Goal: Task Accomplishment & Management: Manage account settings

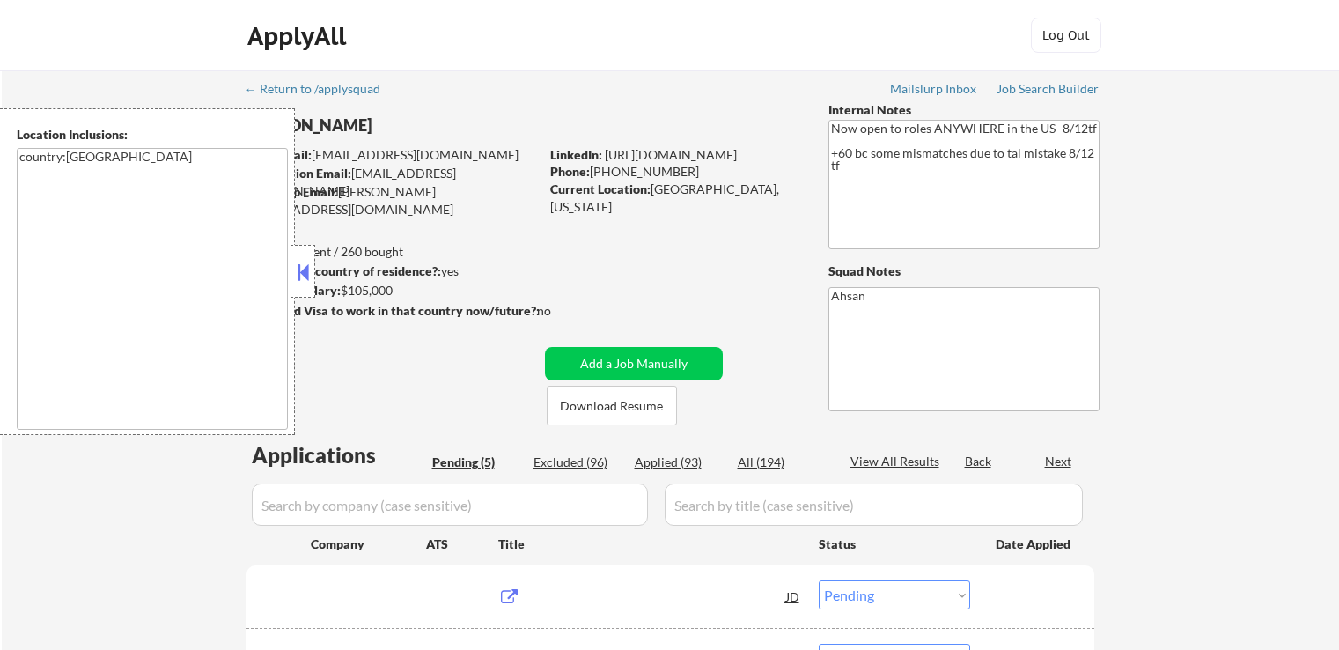
select select ""pending""
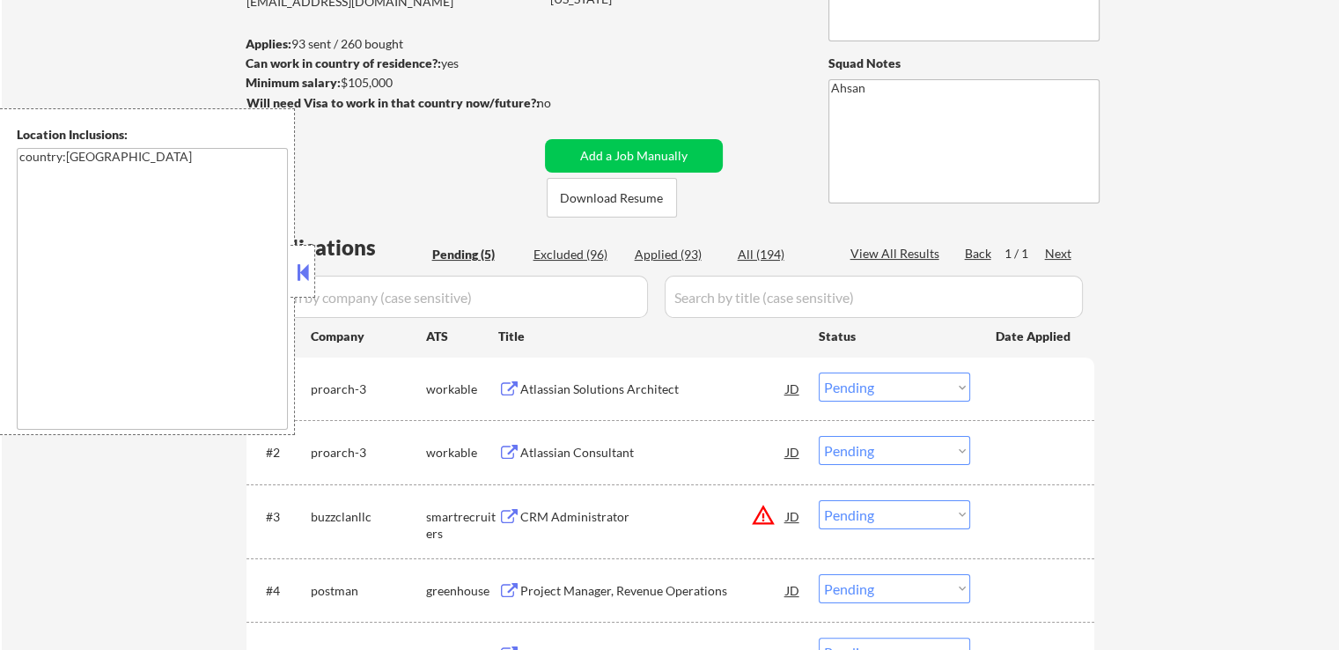
scroll to position [264, 0]
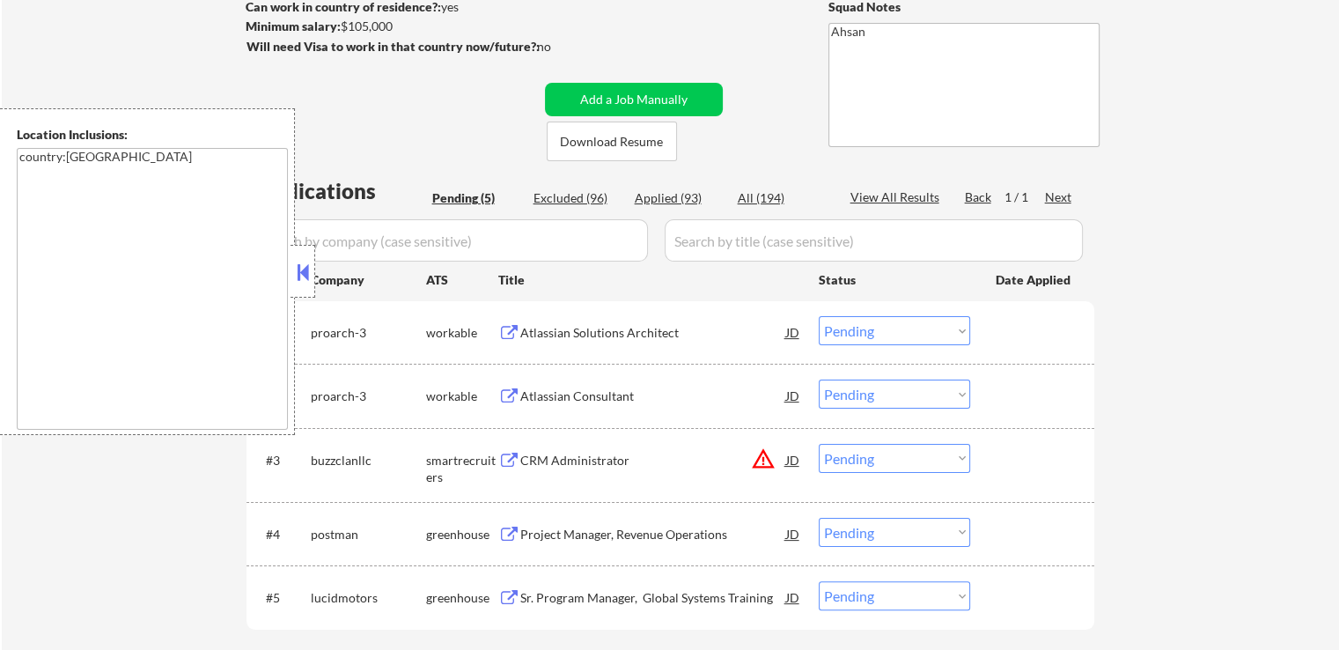
click at [571, 332] on div "Atlassian Solutions Architect" at bounding box center [653, 333] width 266 height 18
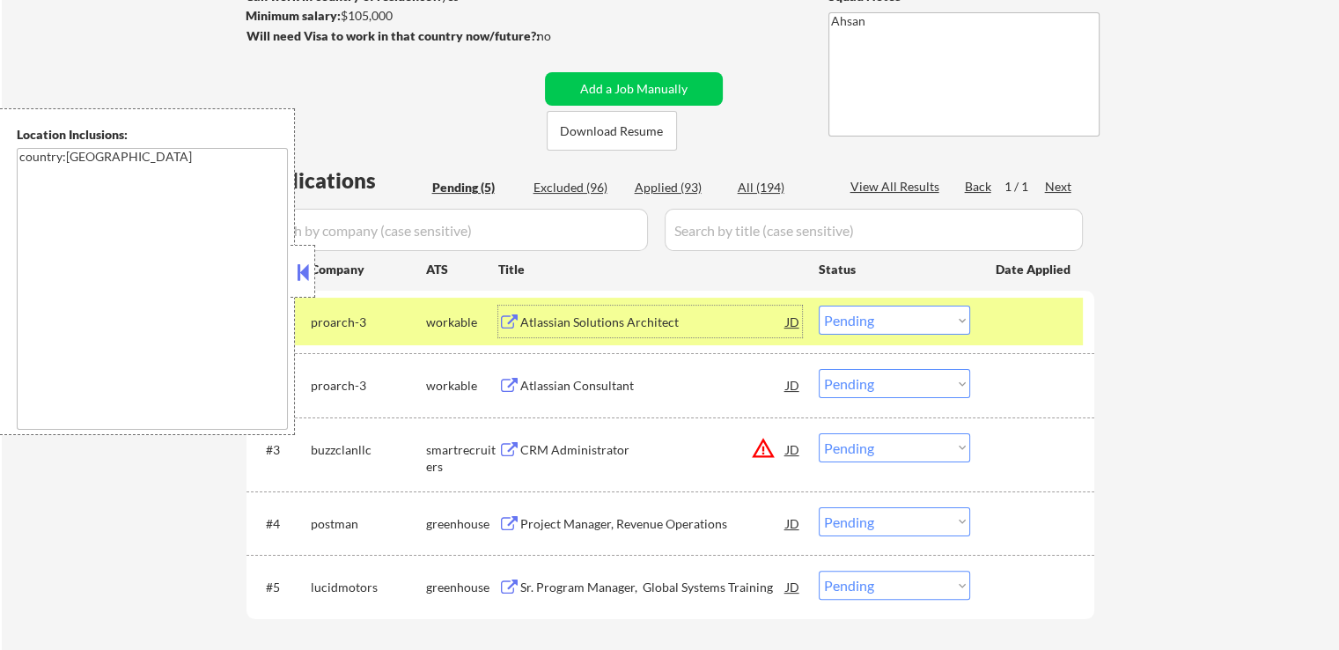
scroll to position [352, 0]
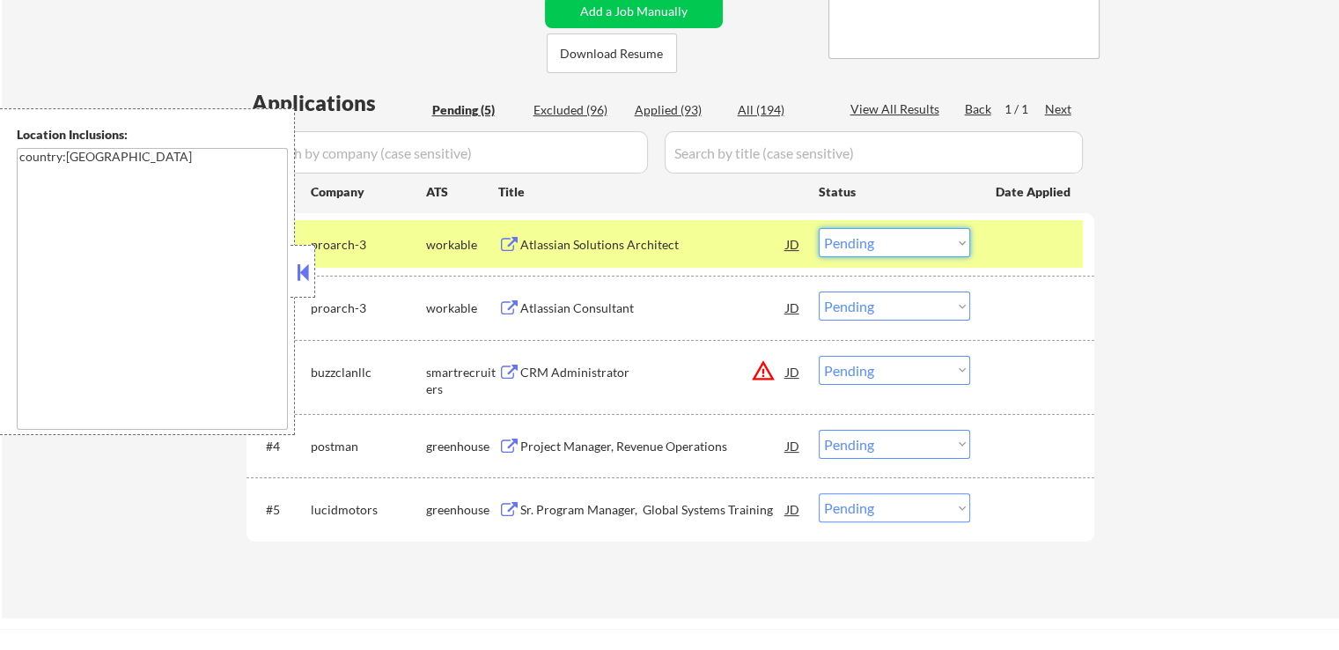
click at [878, 244] on select "Choose an option... Pending Applied Excluded (Questions) Excluded (Expired) Exc…" at bounding box center [894, 242] width 151 height 29
click at [819, 228] on select "Choose an option... Pending Applied Excluded (Questions) Excluded (Expired) Exc…" at bounding box center [894, 242] width 151 height 29
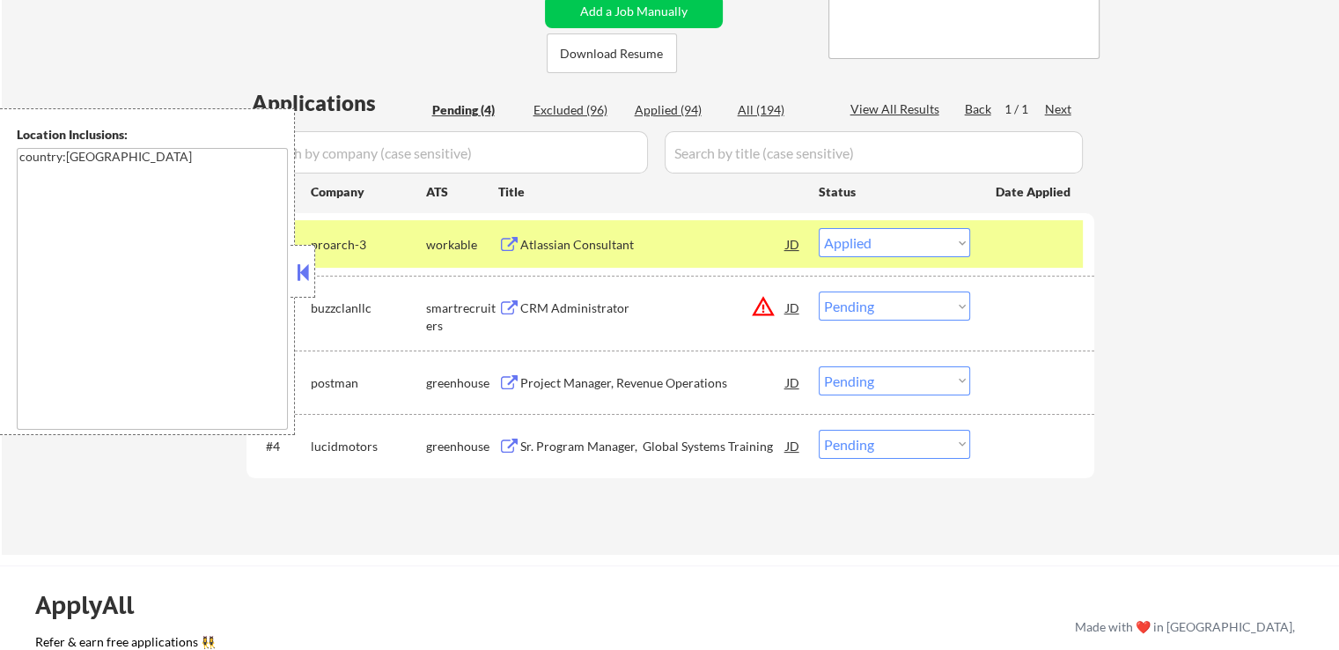
click at [574, 237] on div "Atlassian Consultant" at bounding box center [653, 245] width 266 height 18
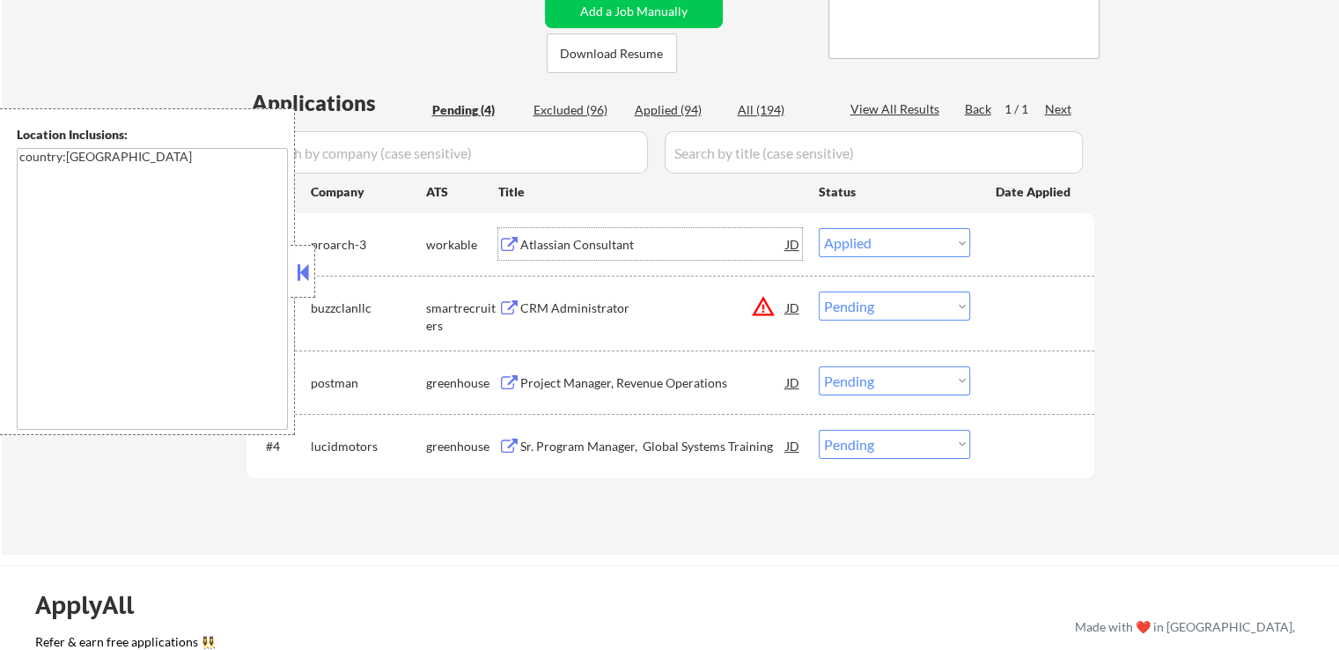
click at [564, 304] on div "CRM Administrator" at bounding box center [653, 308] width 266 height 18
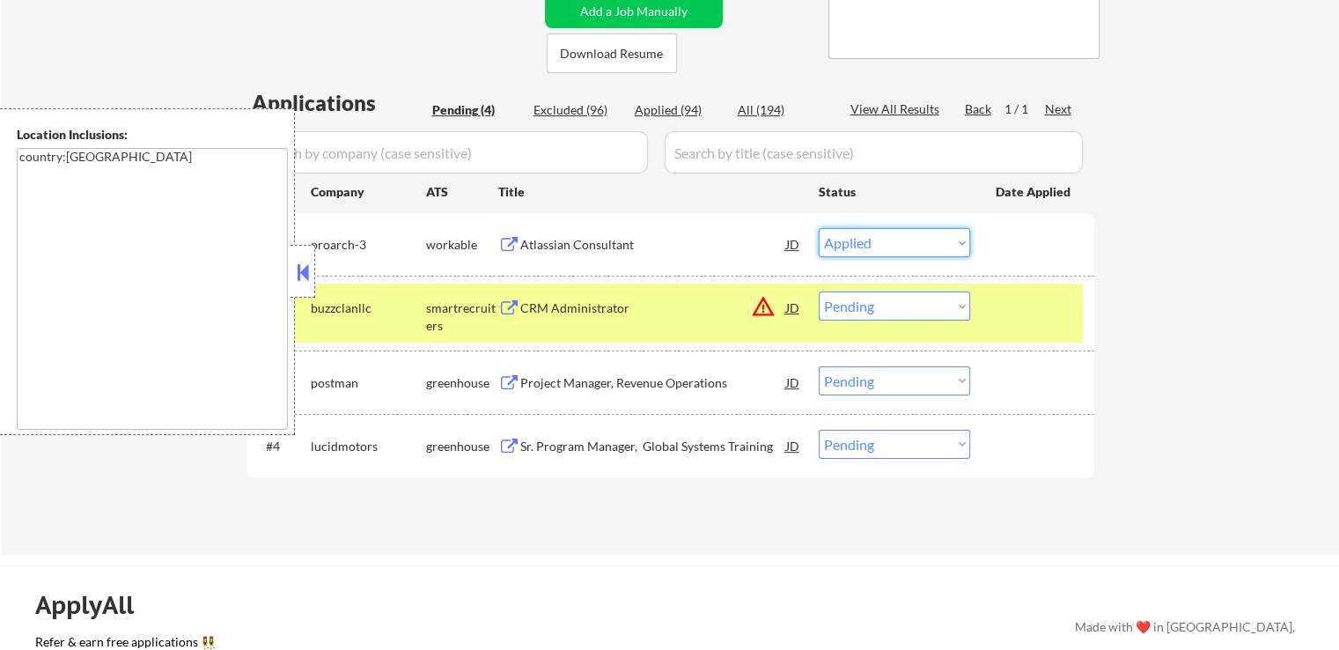
drag, startPoint x: 866, startPoint y: 238, endPoint x: 877, endPoint y: 254, distance: 19.8
click at [866, 238] on select "Choose an option... Pending Applied Excluded (Questions) Excluded (Expired) Exc…" at bounding box center [894, 242] width 151 height 29
click at [819, 228] on select "Choose an option... Pending Applied Excluded (Questions) Excluded (Expired) Exc…" at bounding box center [894, 242] width 151 height 29
click at [592, 387] on div "Project Manager, Revenue Operations" at bounding box center [653, 383] width 266 height 18
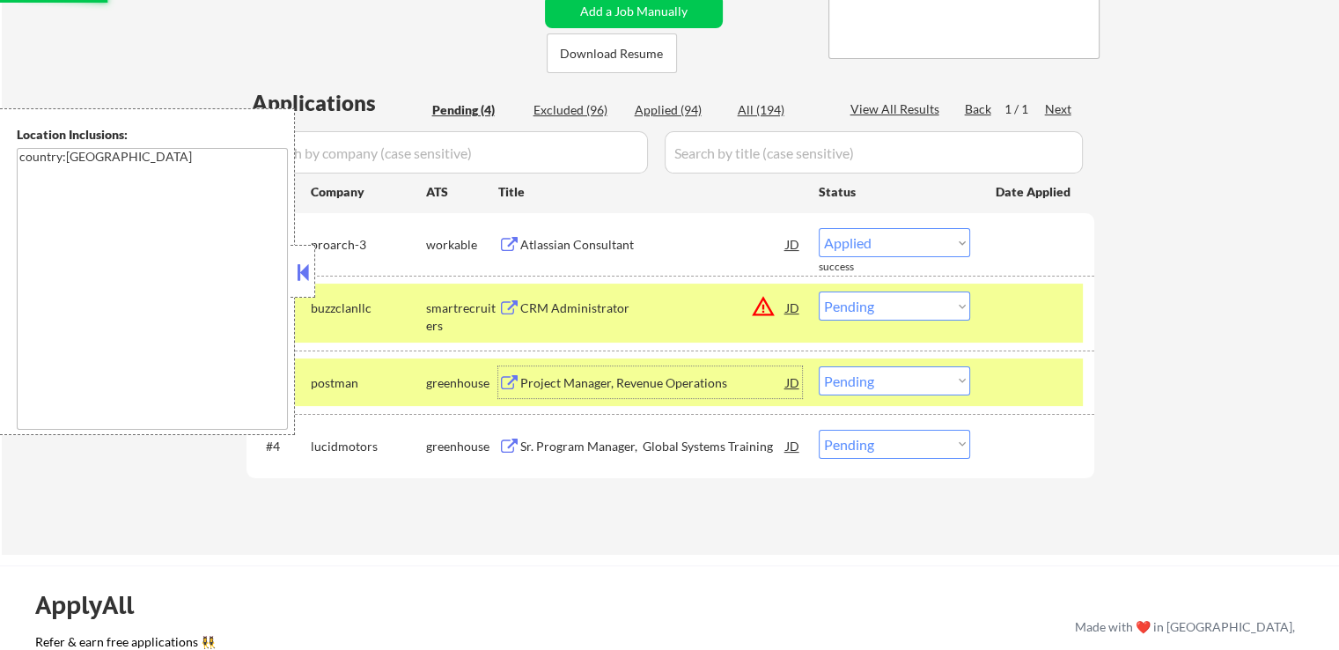
click at [615, 445] on div "Applications Pending (4) Excluded (96) Applied (94) All (194) View All Results …" at bounding box center [671, 304] width 848 height 433
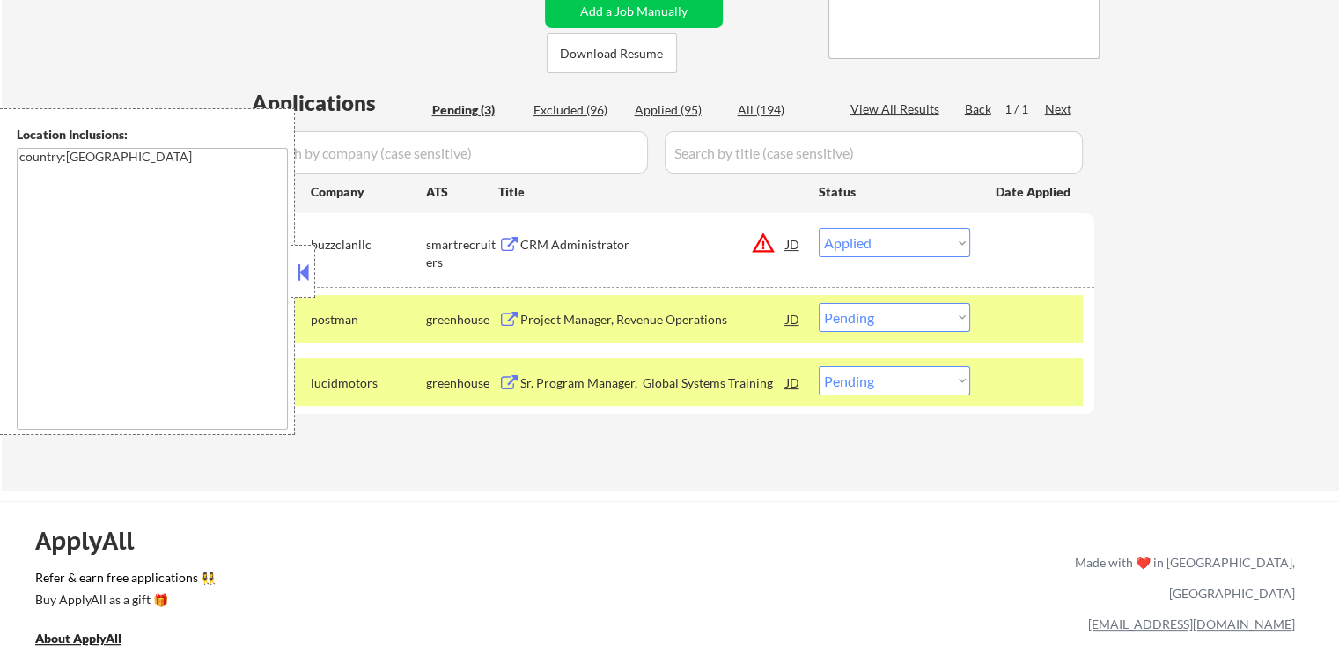
click at [564, 381] on div "Sr. Program Manager, Global Systems Training" at bounding box center [653, 383] width 266 height 18
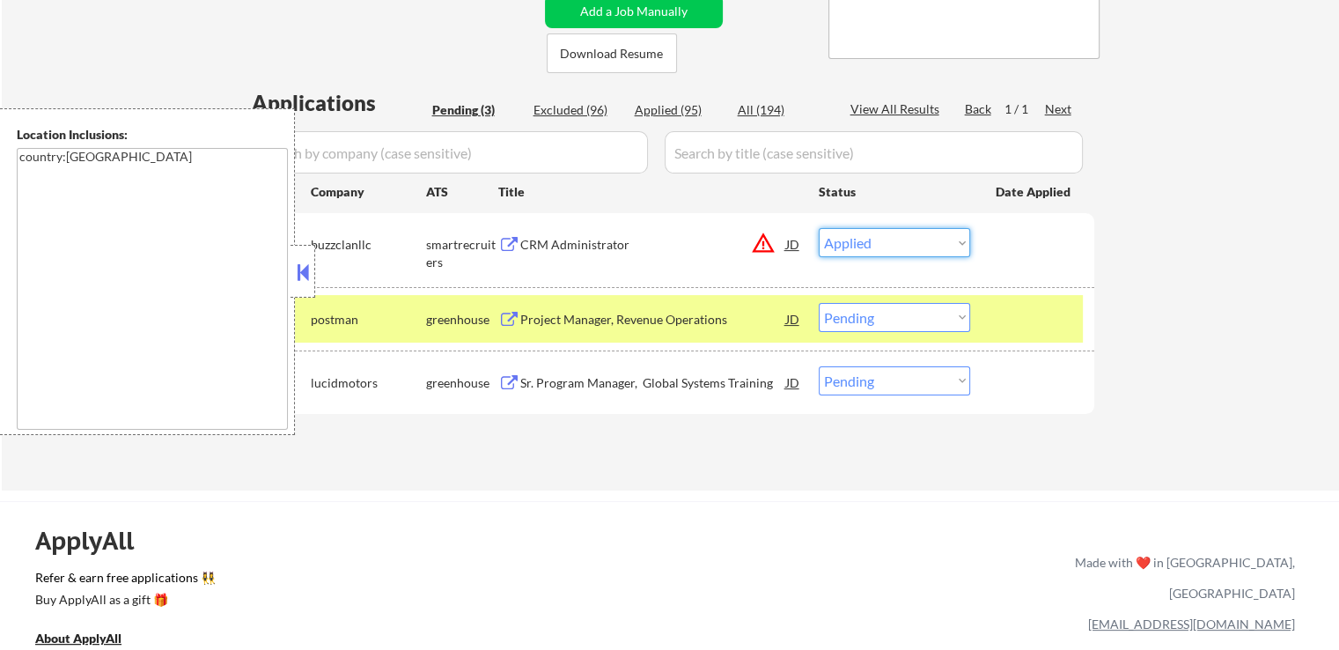
click at [879, 244] on select "Choose an option... Pending Applied Excluded (Questions) Excluded (Expired) Exc…" at bounding box center [894, 242] width 151 height 29
click at [819, 228] on select "Choose an option... Pending Applied Excluded (Questions) Excluded (Expired) Exc…" at bounding box center [894, 242] width 151 height 29
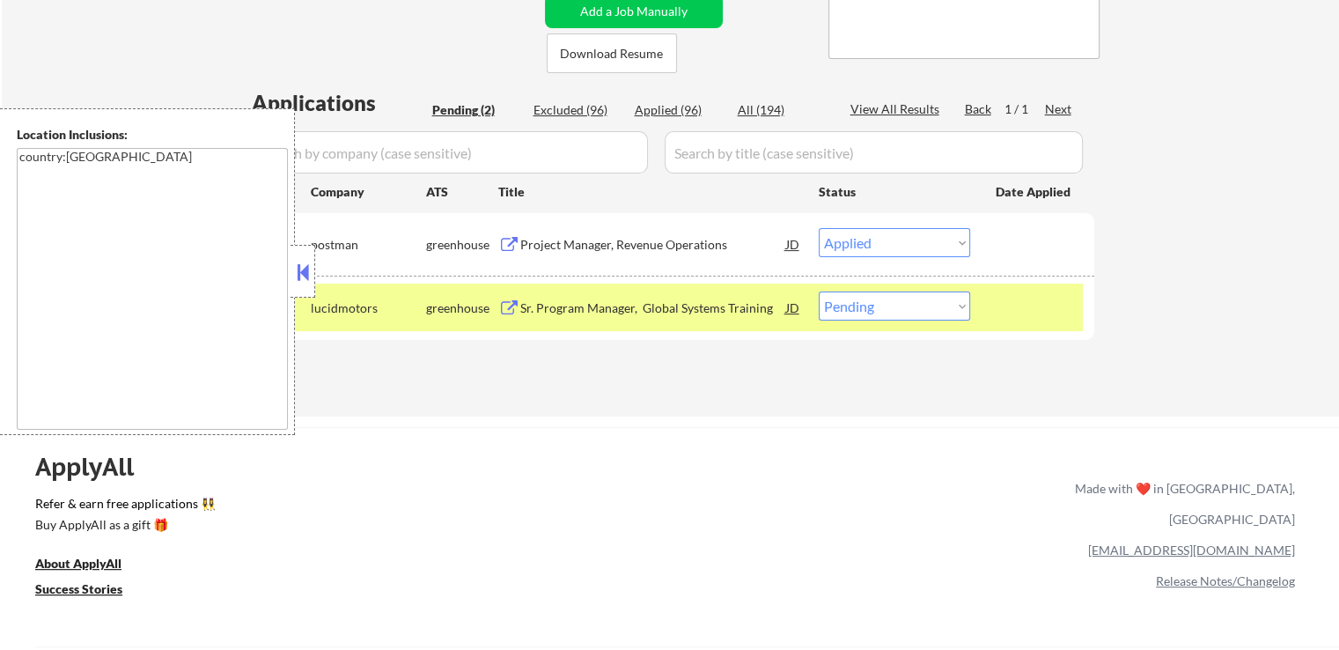
click at [866, 247] on select "Choose an option... Pending Applied Excluded (Questions) Excluded (Expired) Exc…" at bounding box center [894, 242] width 151 height 29
click at [819, 228] on select "Choose an option... Pending Applied Excluded (Questions) Excluded (Expired) Exc…" at bounding box center [894, 242] width 151 height 29
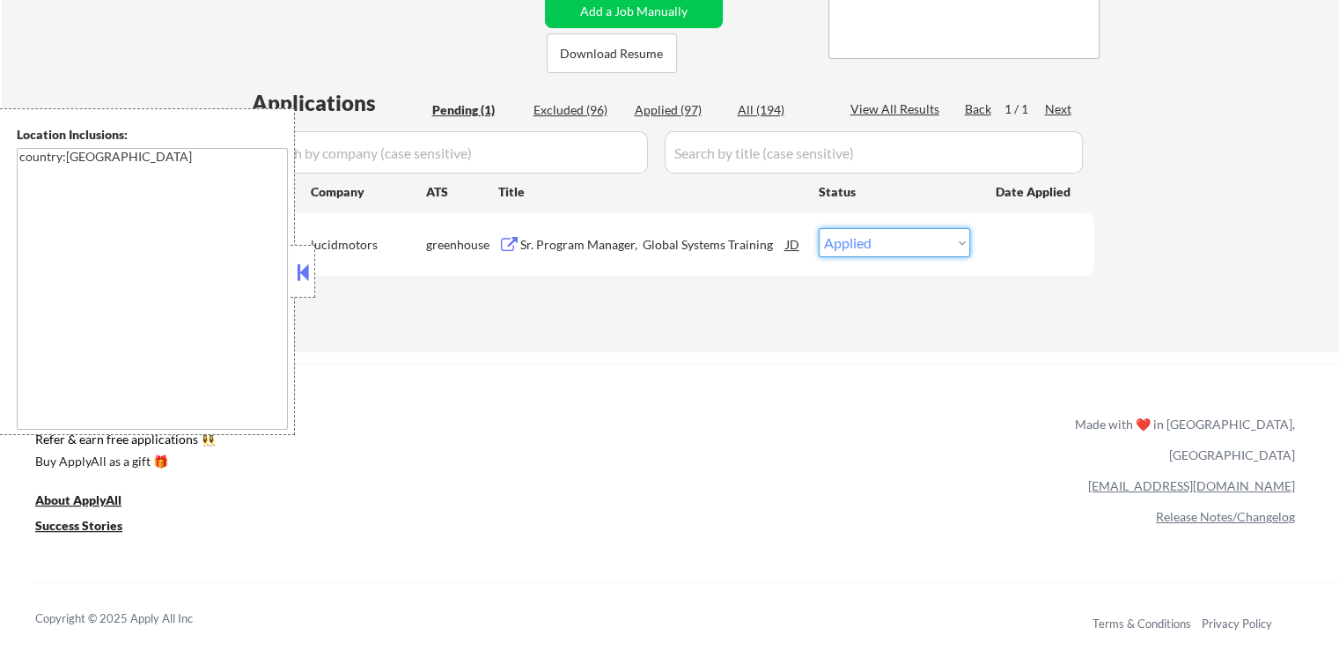
drag, startPoint x: 883, startPoint y: 244, endPoint x: 879, endPoint y: 254, distance: 11.4
click at [883, 244] on select "Choose an option... Pending Applied Excluded (Questions) Excluded (Expired) Exc…" at bounding box center [894, 242] width 151 height 29
select select ""applied""
click at [819, 228] on select "Choose an option... Pending Applied Excluded (Questions) Excluded (Expired) Exc…" at bounding box center [894, 242] width 151 height 29
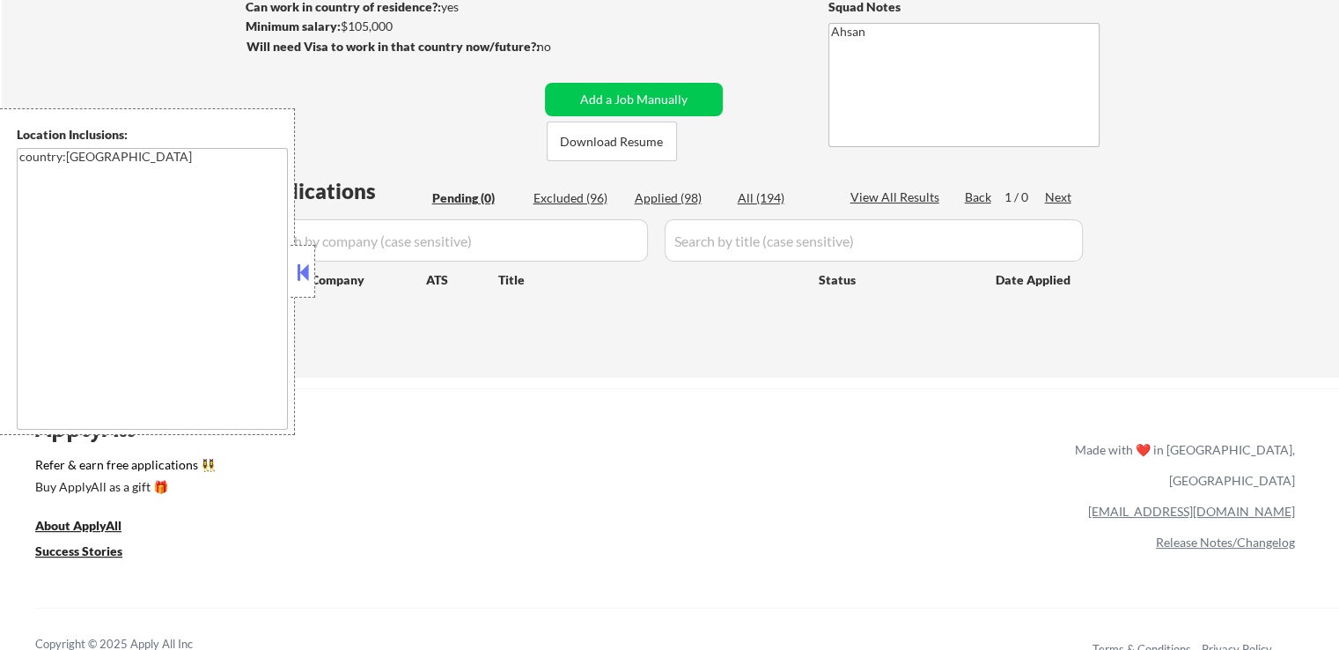
scroll to position [0, 0]
